Goal: Task Accomplishment & Management: Manage account settings

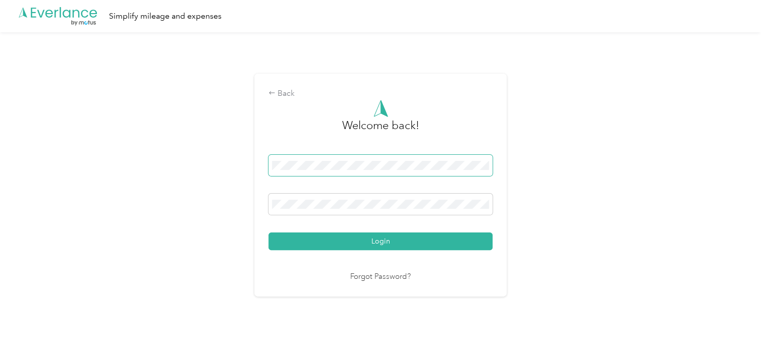
click at [468, 171] on span at bounding box center [380, 165] width 224 height 21
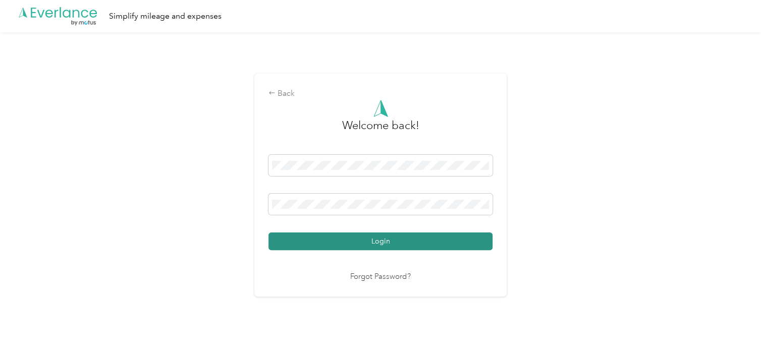
click at [328, 246] on button "Login" at bounding box center [380, 242] width 224 height 18
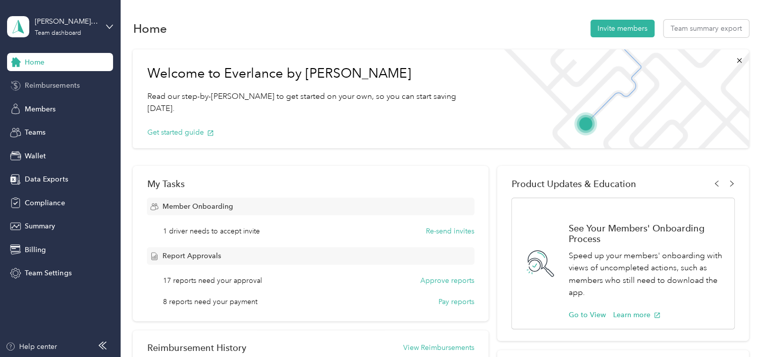
click at [44, 90] on span "Reimbursements" at bounding box center [52, 85] width 54 height 11
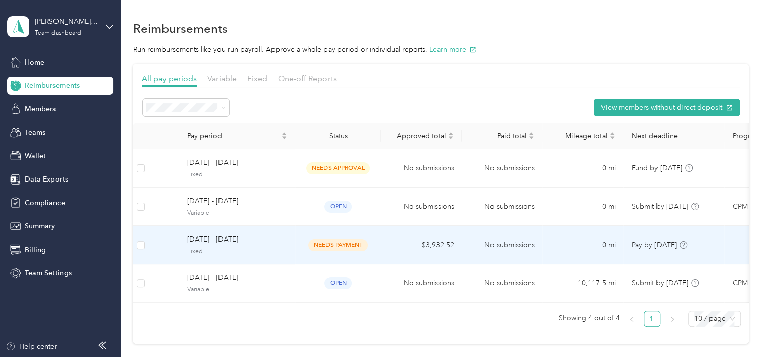
click at [372, 248] on div "needs payment" at bounding box center [338, 245] width 70 height 12
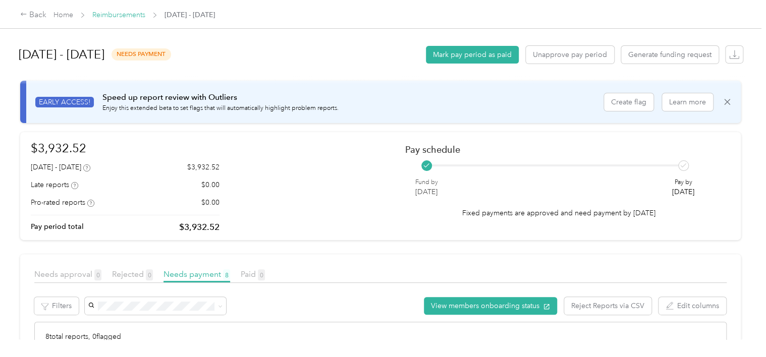
click at [113, 13] on link "Reimbursements" at bounding box center [118, 15] width 53 height 9
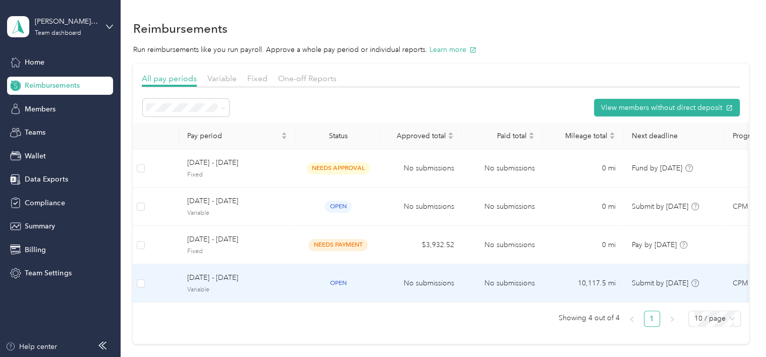
click at [207, 285] on span "Variable" at bounding box center [237, 289] width 100 height 9
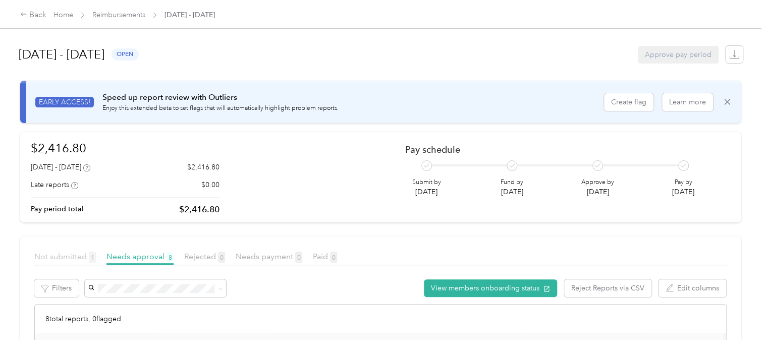
click at [60, 256] on span "Not submitted 1" at bounding box center [65, 257] width 62 height 10
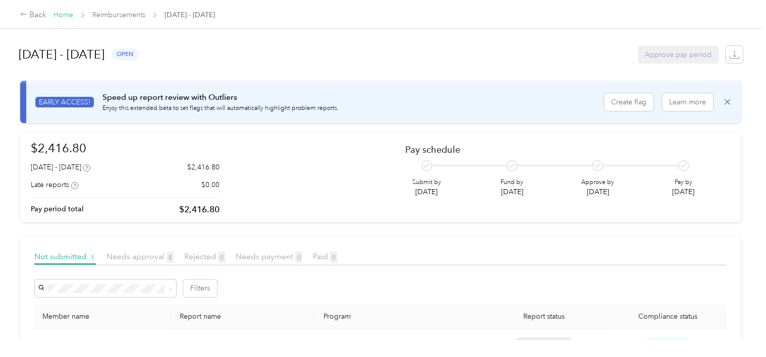
click at [68, 13] on link "Home" at bounding box center [63, 15] width 20 height 9
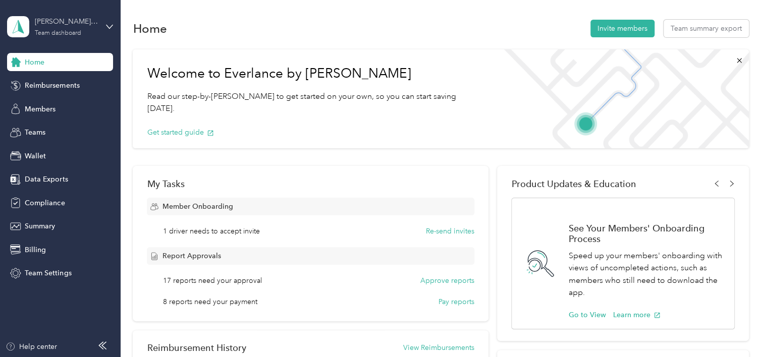
click at [54, 25] on div "[PERSON_NAME] Transport" at bounding box center [66, 21] width 63 height 11
click at [50, 127] on div "Log out" at bounding box center [35, 127] width 39 height 11
